Goal: Find specific page/section: Find specific page/section

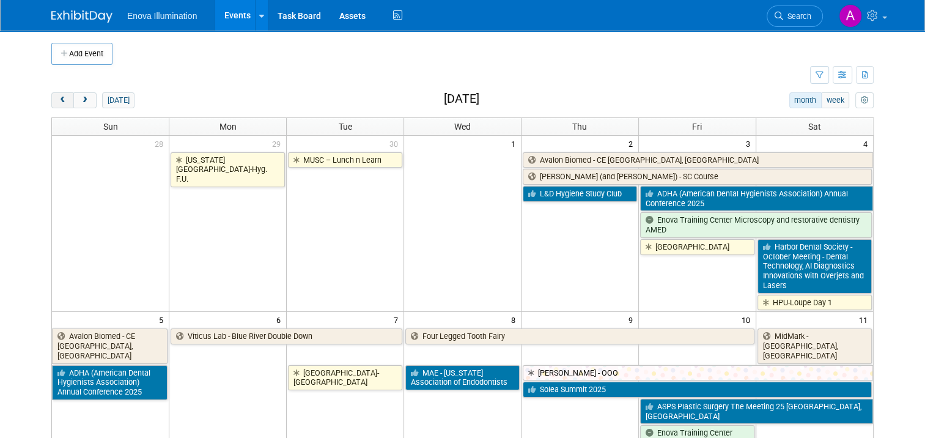
click at [58, 99] on span "prev" at bounding box center [62, 101] width 9 height 8
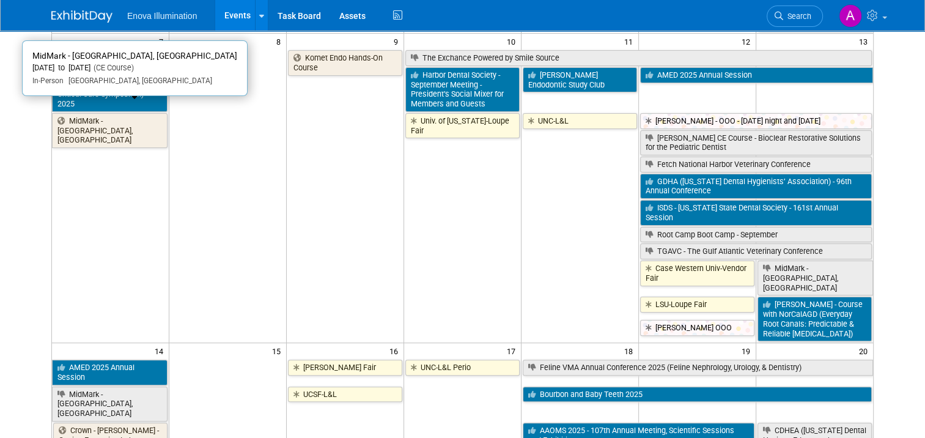
scroll to position [245, 0]
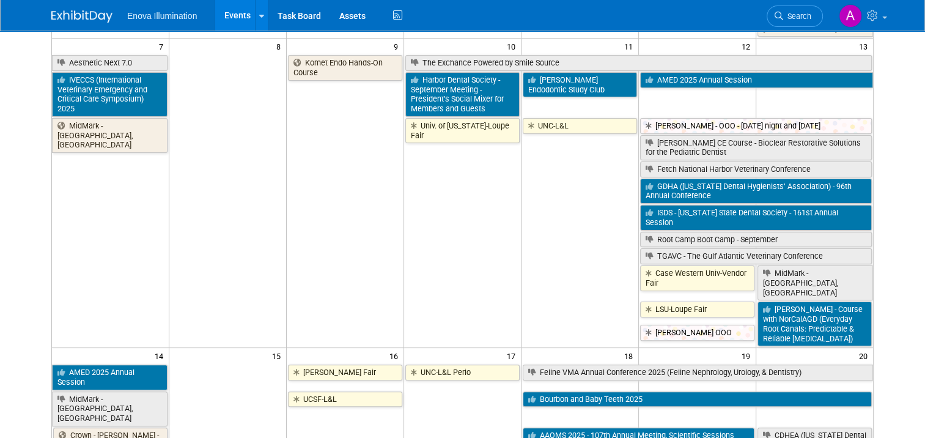
click at [812, 14] on span "Search" at bounding box center [798, 16] width 28 height 9
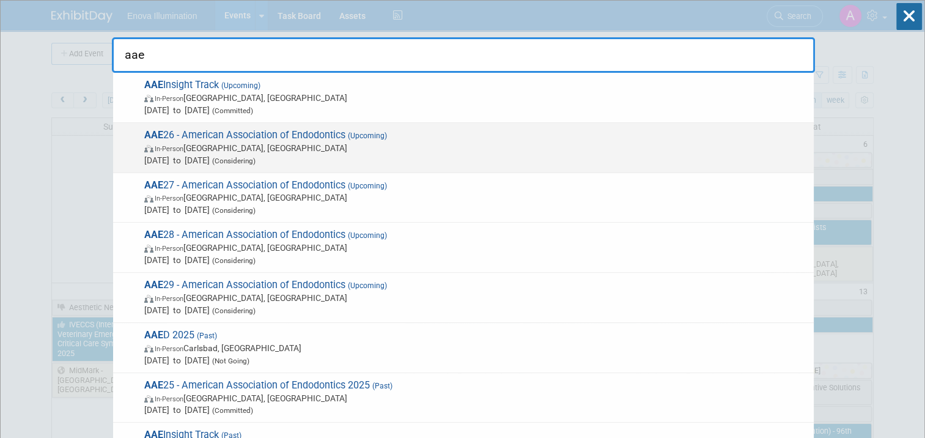
type input "aae"
click at [208, 139] on span "AAE 26 - American Association of Endodontics (Upcoming) In-Person [GEOGRAPHIC_D…" at bounding box center [474, 147] width 667 height 37
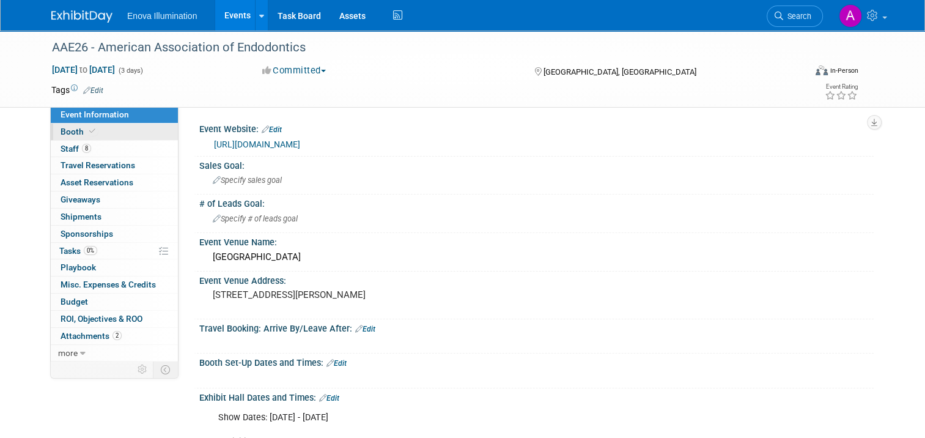
click at [141, 132] on link "Booth" at bounding box center [114, 132] width 127 height 17
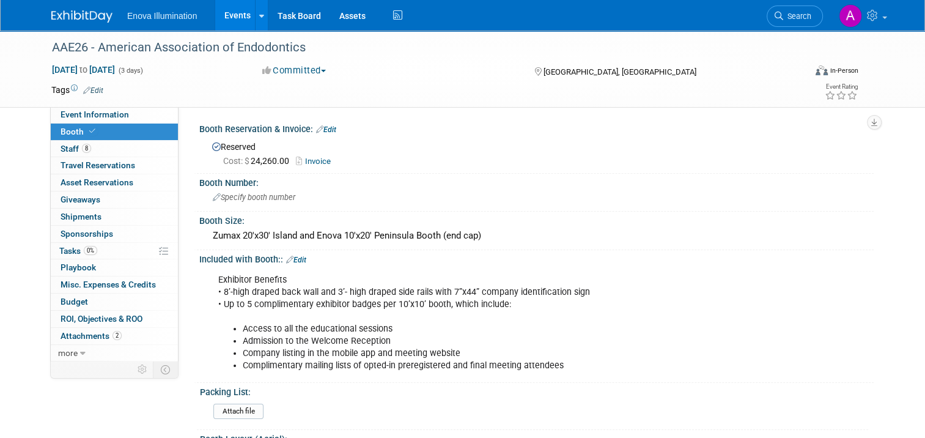
click at [311, 161] on link "Invoice" at bounding box center [316, 161] width 41 height 9
click at [321, 160] on link "Invoice" at bounding box center [316, 161] width 41 height 9
click at [73, 19] on img at bounding box center [81, 16] width 61 height 12
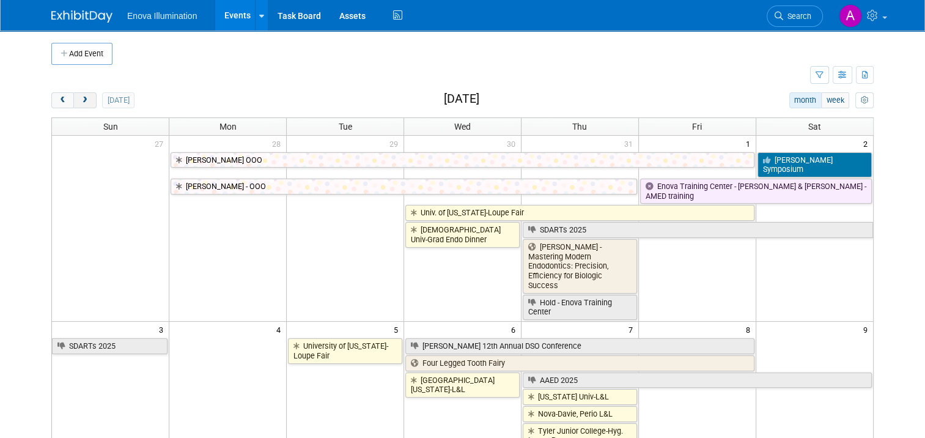
click at [80, 100] on span "next" at bounding box center [84, 101] width 9 height 8
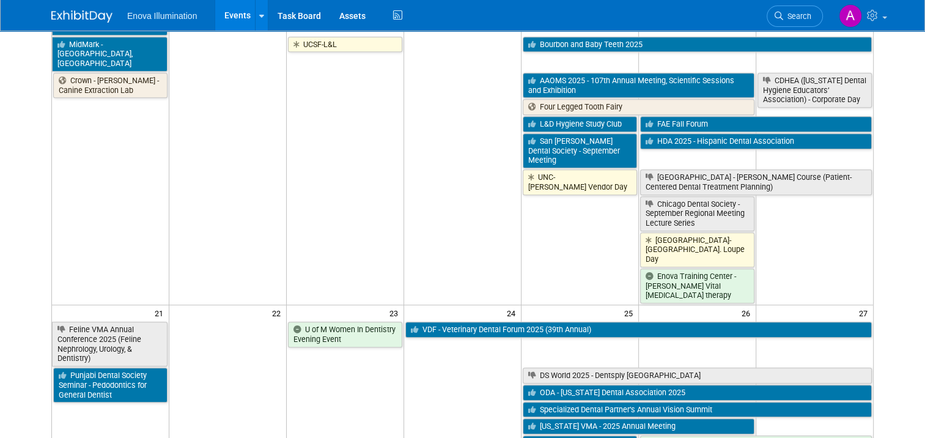
scroll to position [612, 0]
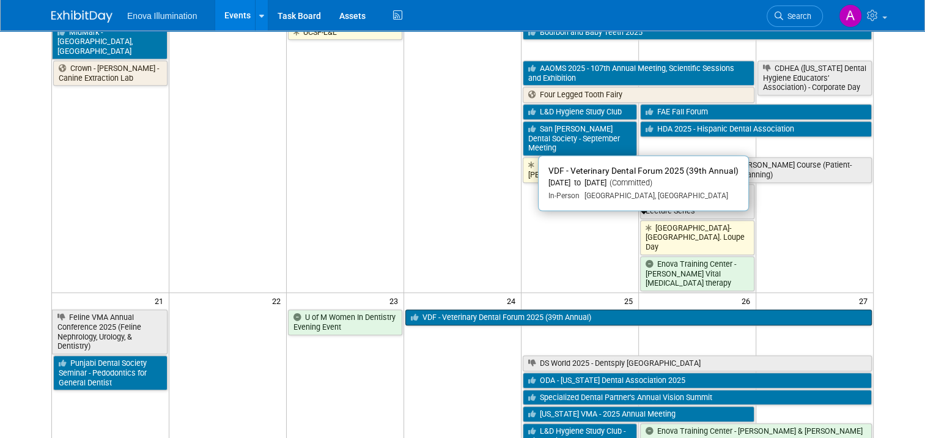
click at [502, 310] on link "VDF - Veterinary Dental Forum 2025 (39th Annual)" at bounding box center [639, 318] width 467 height 16
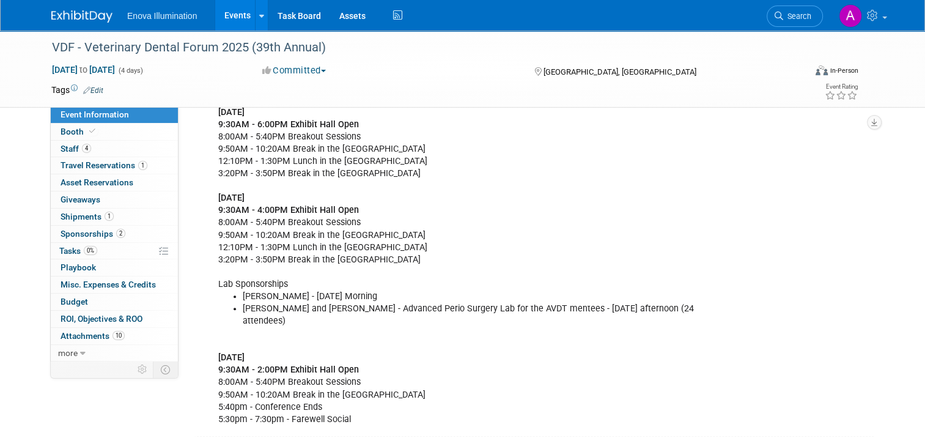
scroll to position [306, 0]
